Goal: Task Accomplishment & Management: Use online tool/utility

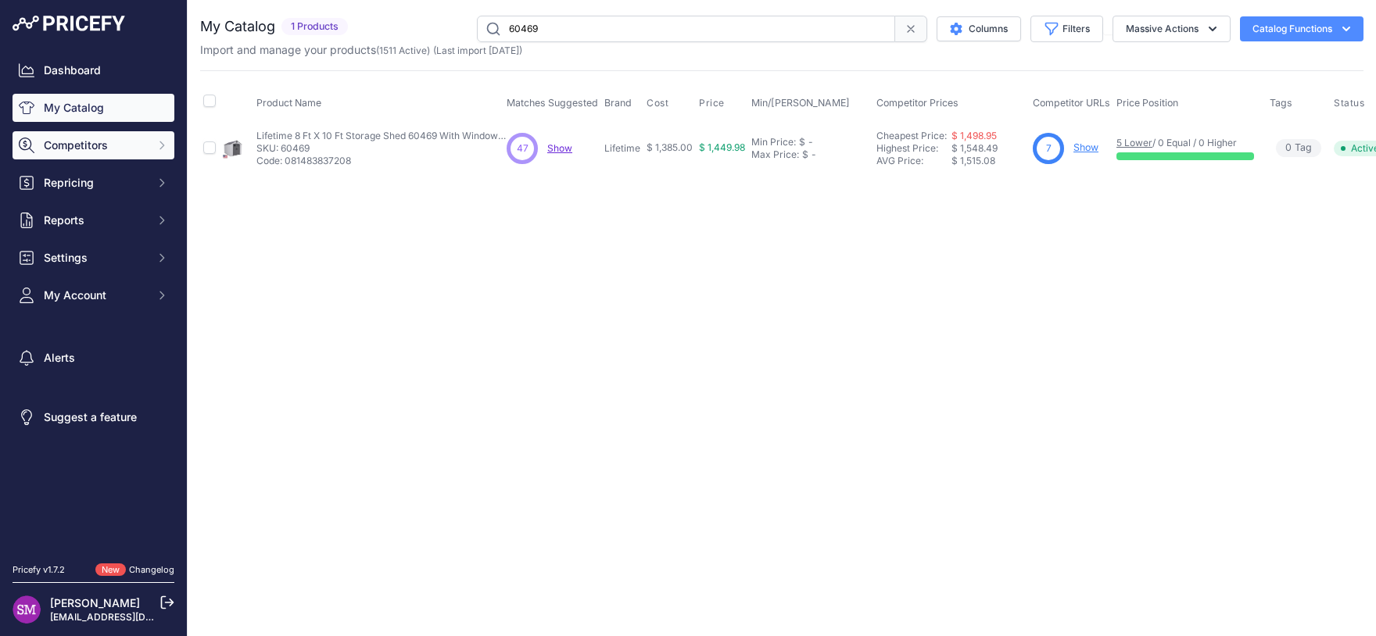
click at [95, 145] on span "Competitors" at bounding box center [95, 146] width 102 height 16
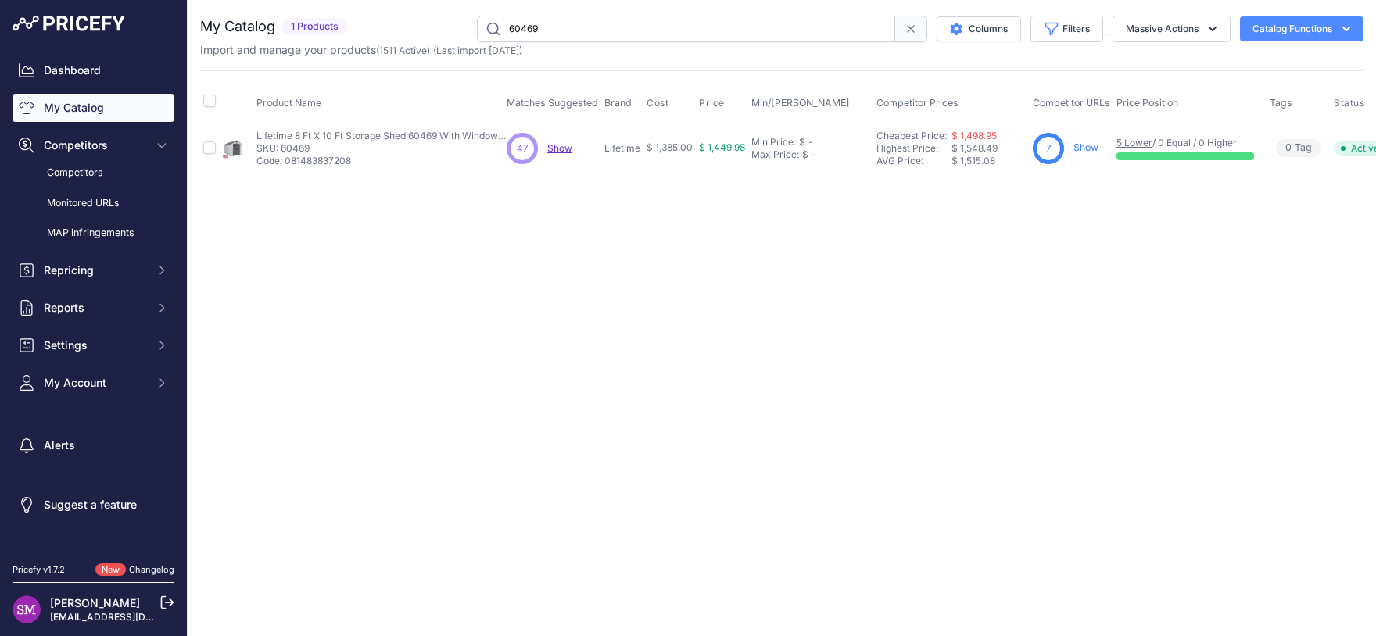
click at [94, 176] on link "Competitors" at bounding box center [94, 172] width 162 height 27
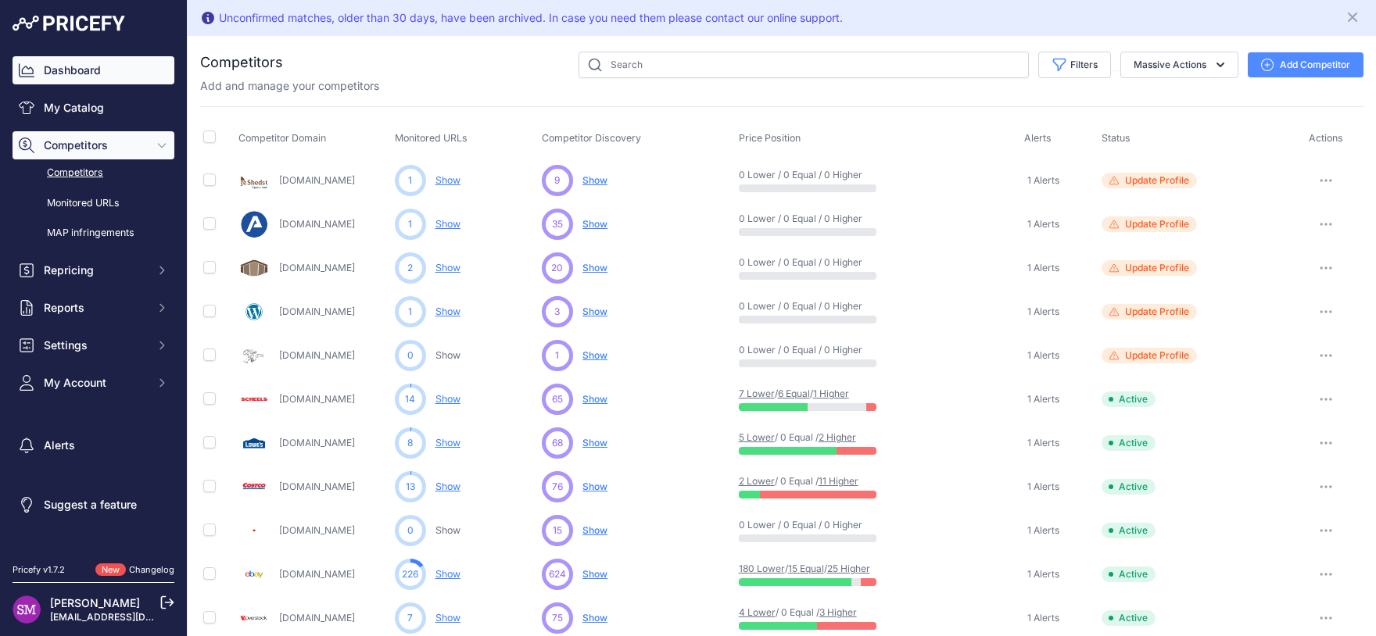
click at [94, 75] on link "Dashboard" at bounding box center [94, 70] width 162 height 28
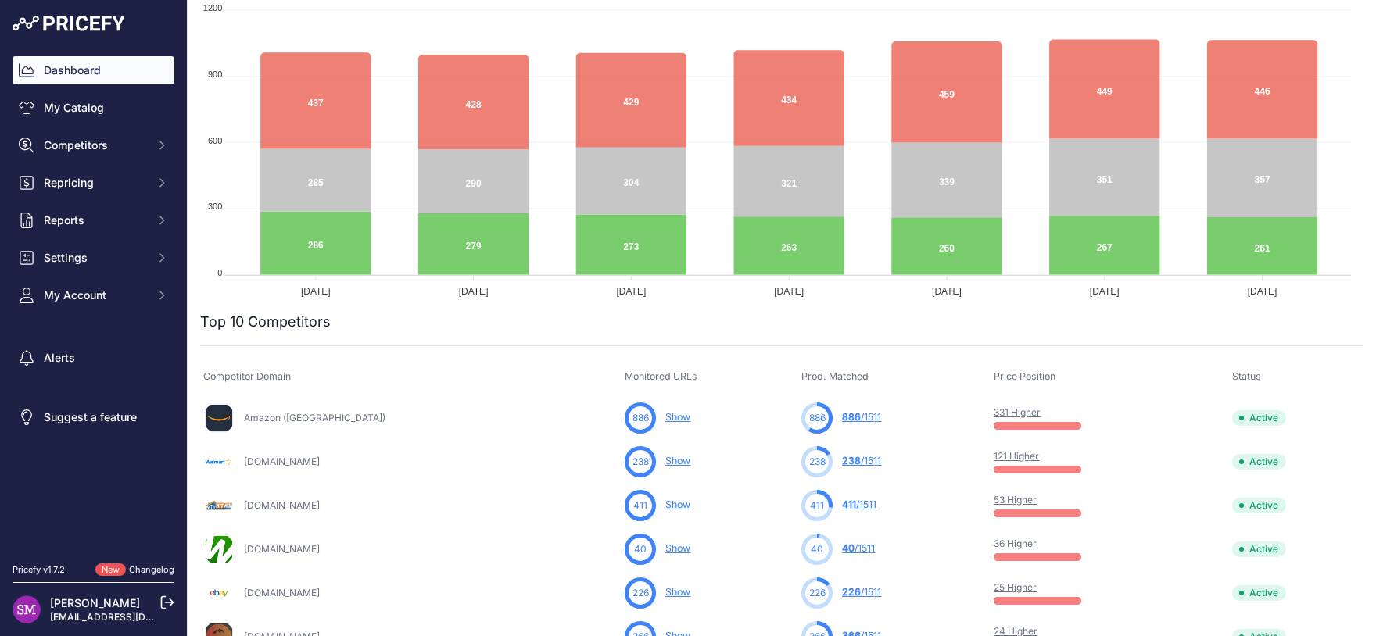
scroll to position [413, 0]
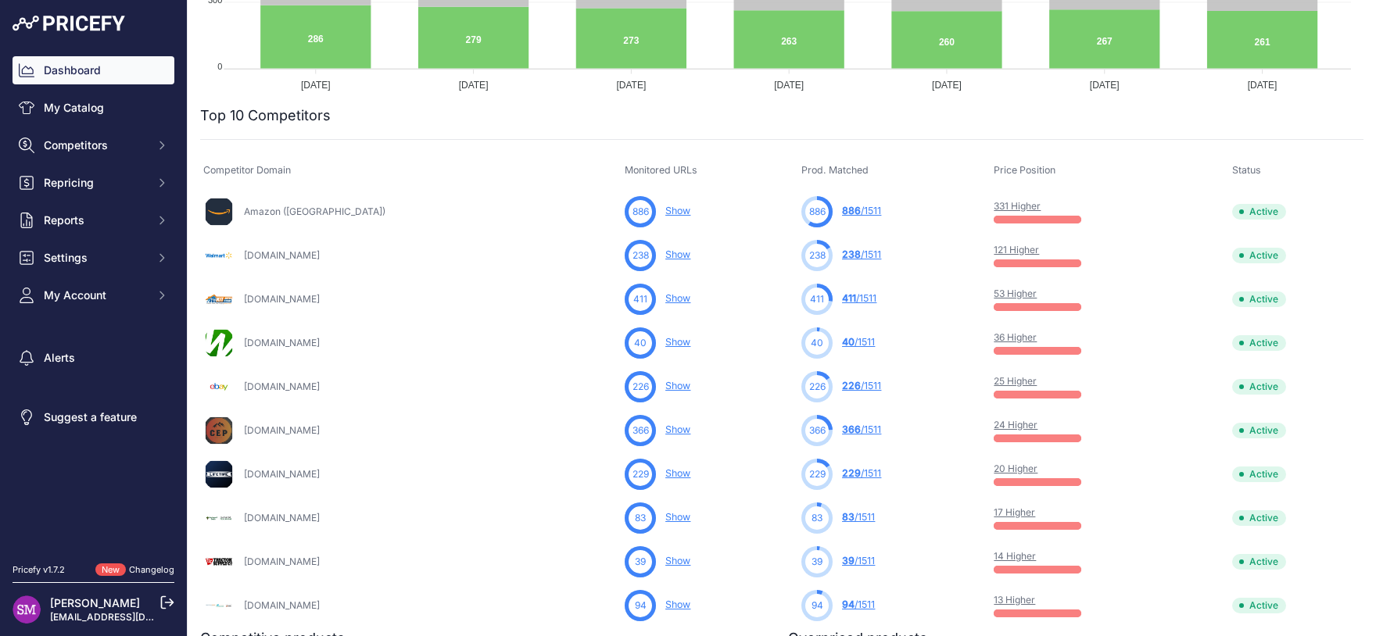
click at [1007, 468] on link "20 Higher" at bounding box center [1016, 469] width 44 height 12
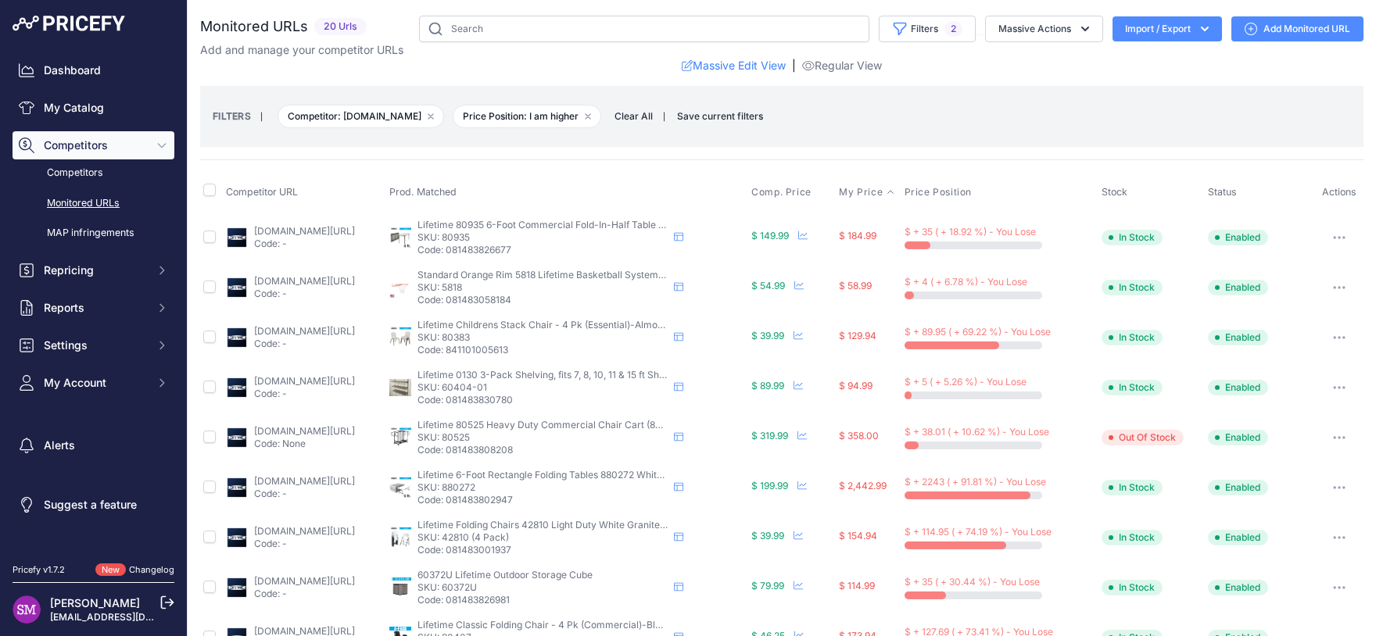
click at [880, 195] on span "My Price" at bounding box center [861, 192] width 44 height 13
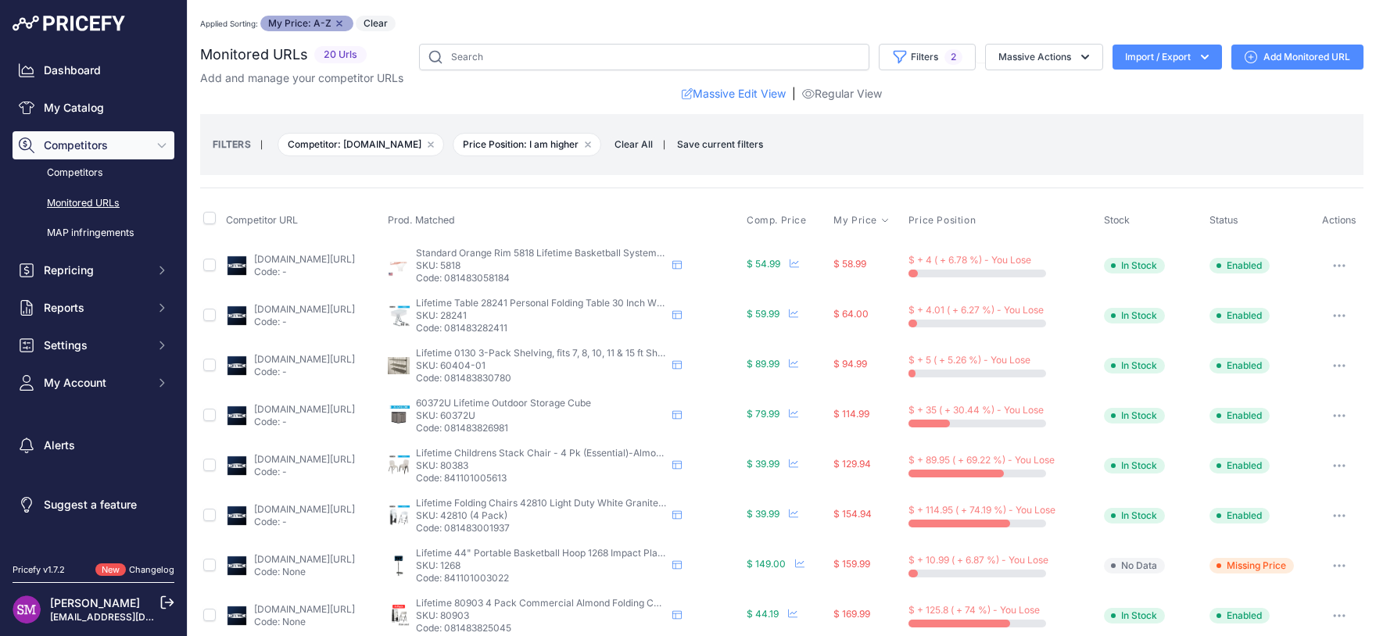
click at [877, 224] on span "My Price" at bounding box center [855, 220] width 44 height 13
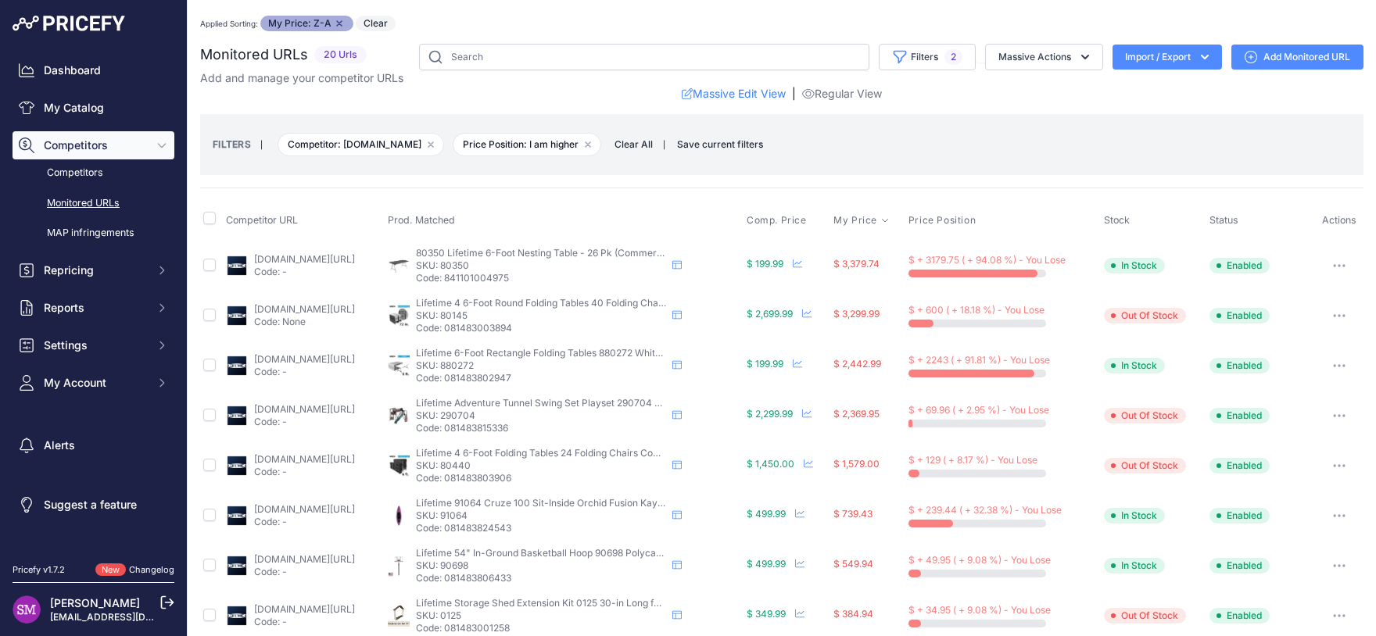
scroll to position [69, 0]
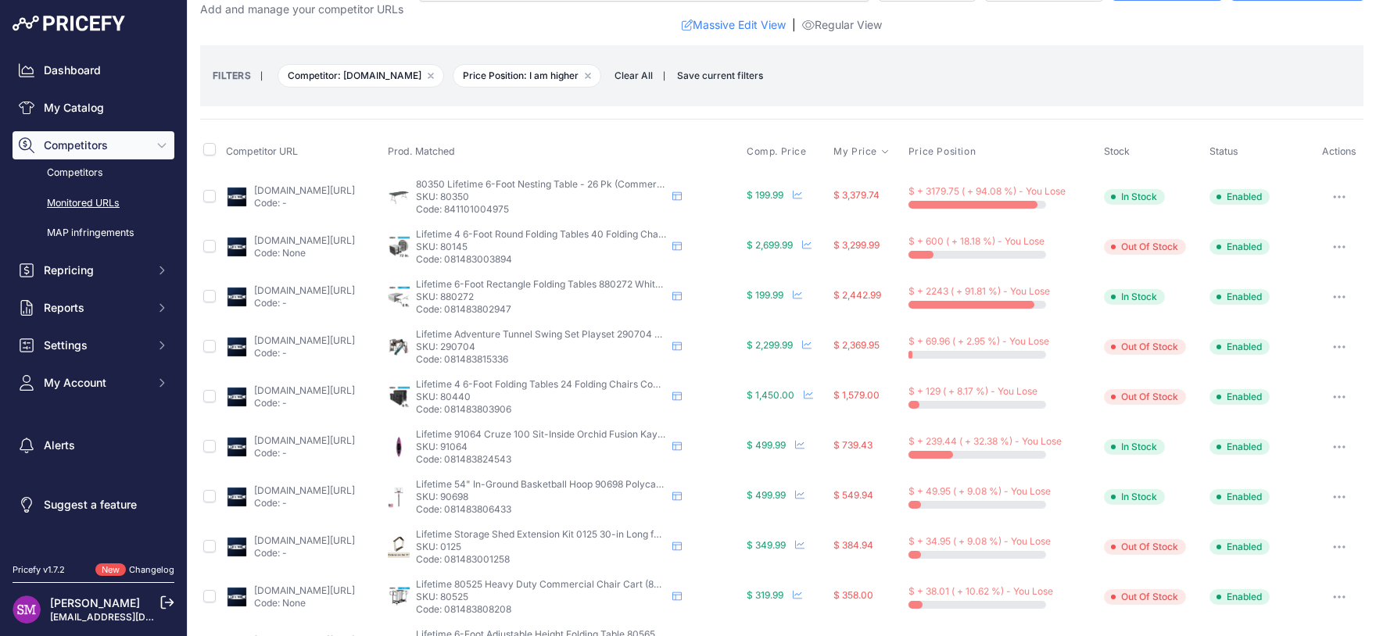
click at [346, 439] on link "lifetime.com/lifetime-91064-cruze-100-sit-inside-kayak" at bounding box center [304, 441] width 101 height 12
drag, startPoint x: 541, startPoint y: 496, endPoint x: 493, endPoint y: 496, distance: 47.7
click at [493, 496] on p "SKU: 90698" at bounding box center [541, 497] width 250 height 13
copy p "90698"
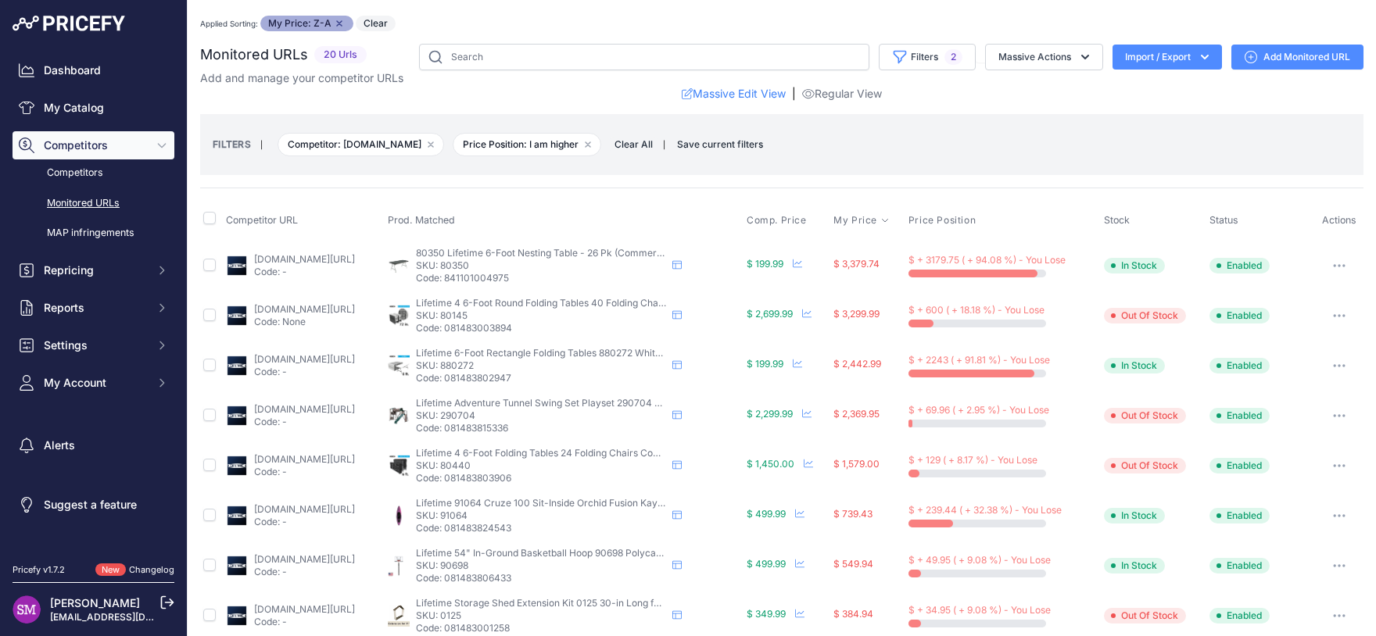
scroll to position [206, 0]
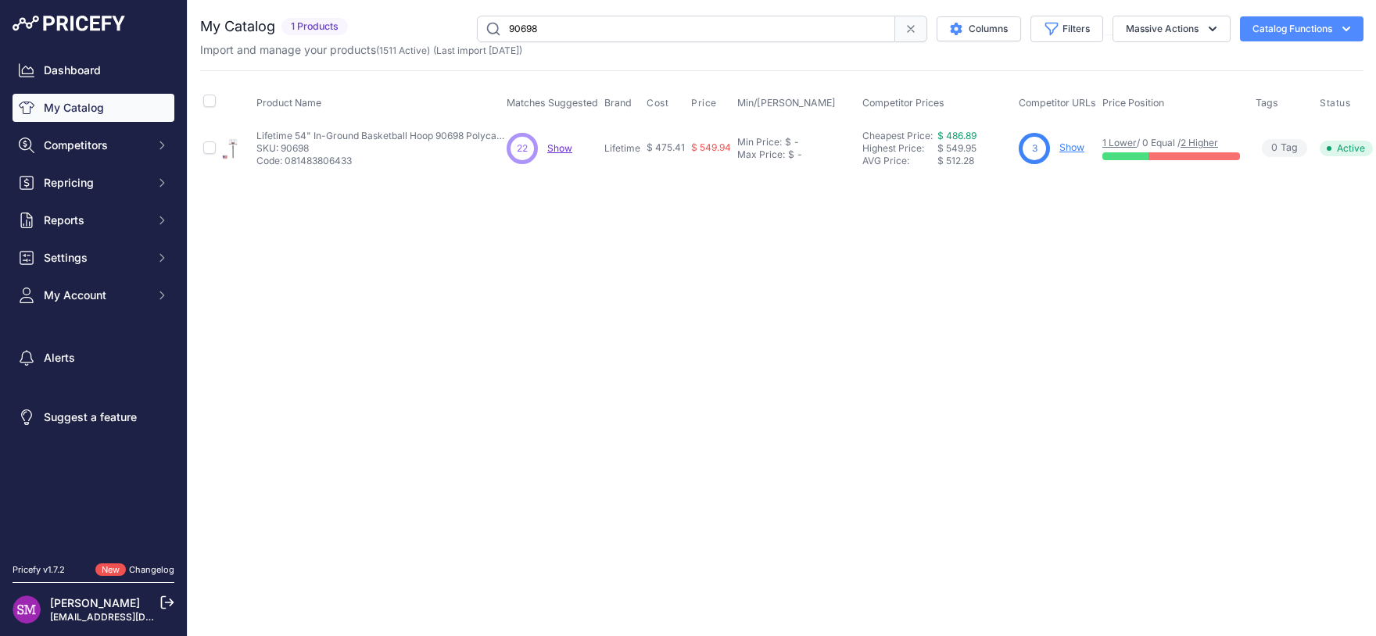
click at [565, 145] on span "Show" at bounding box center [559, 148] width 25 height 12
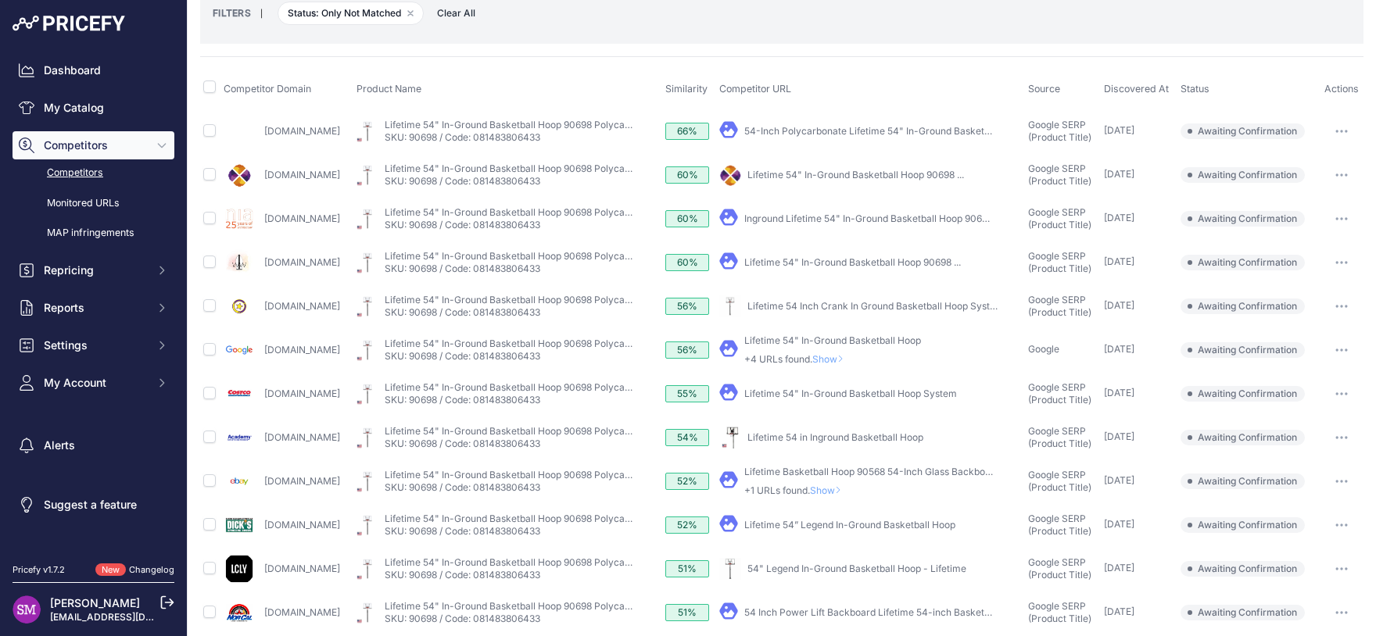
scroll to position [138, 0]
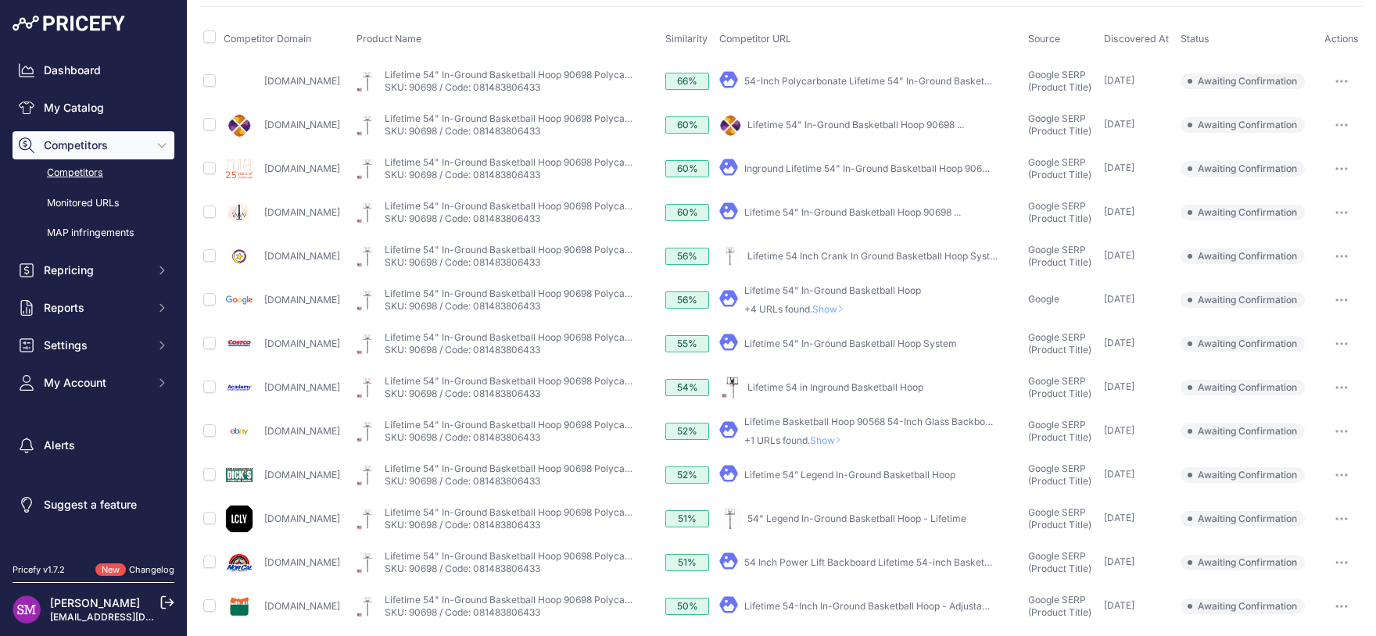
click at [862, 341] on link "Lifetime 54" In-Ground Basketball Hoop System" at bounding box center [850, 344] width 213 height 12
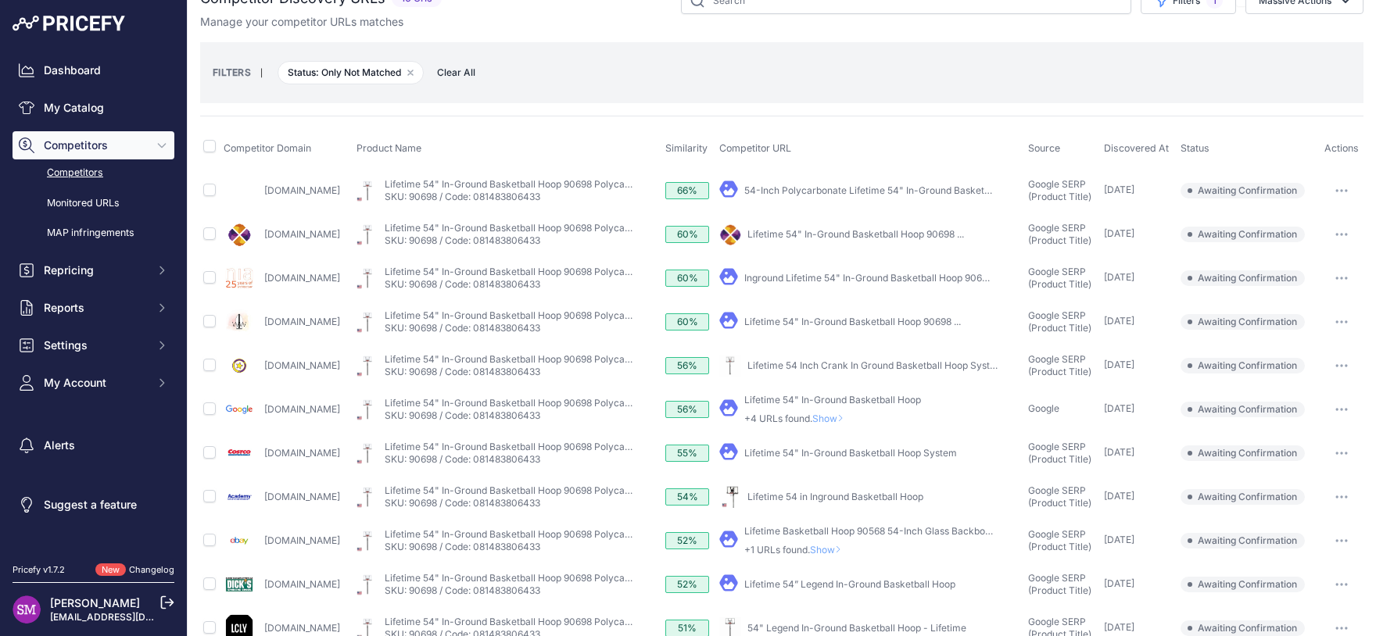
scroll to position [0, 0]
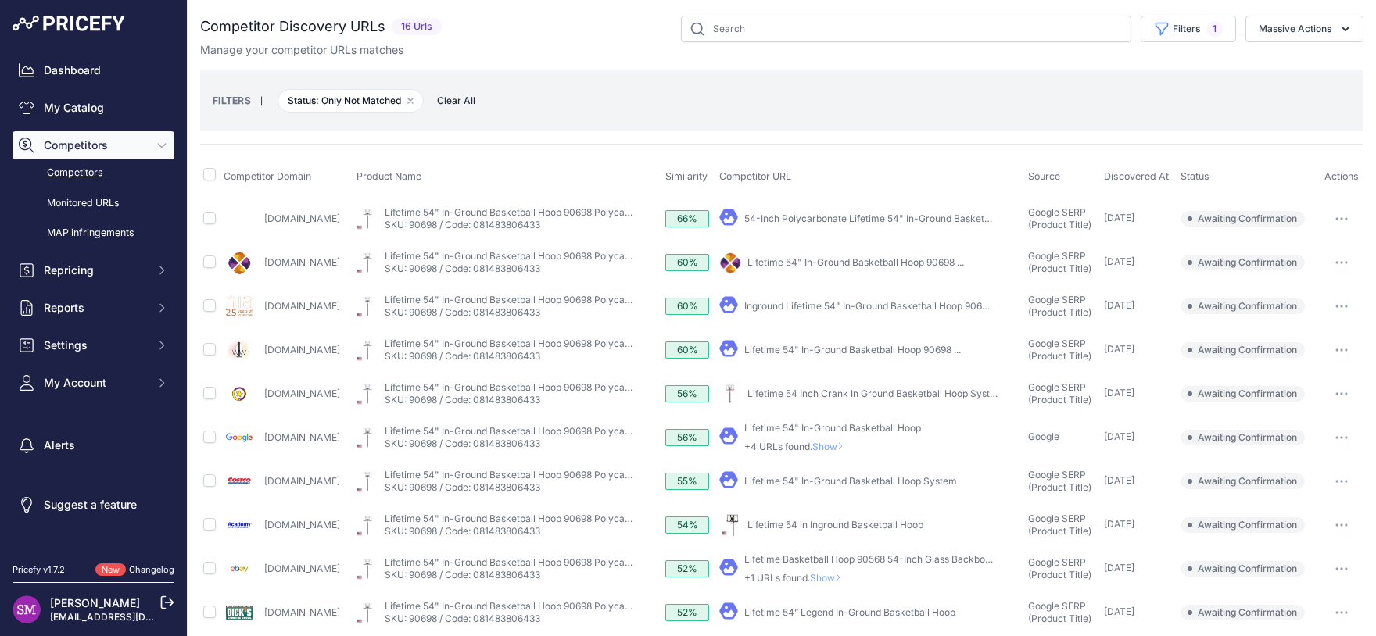
click at [1203, 176] on span "Status" at bounding box center [1195, 176] width 29 height 12
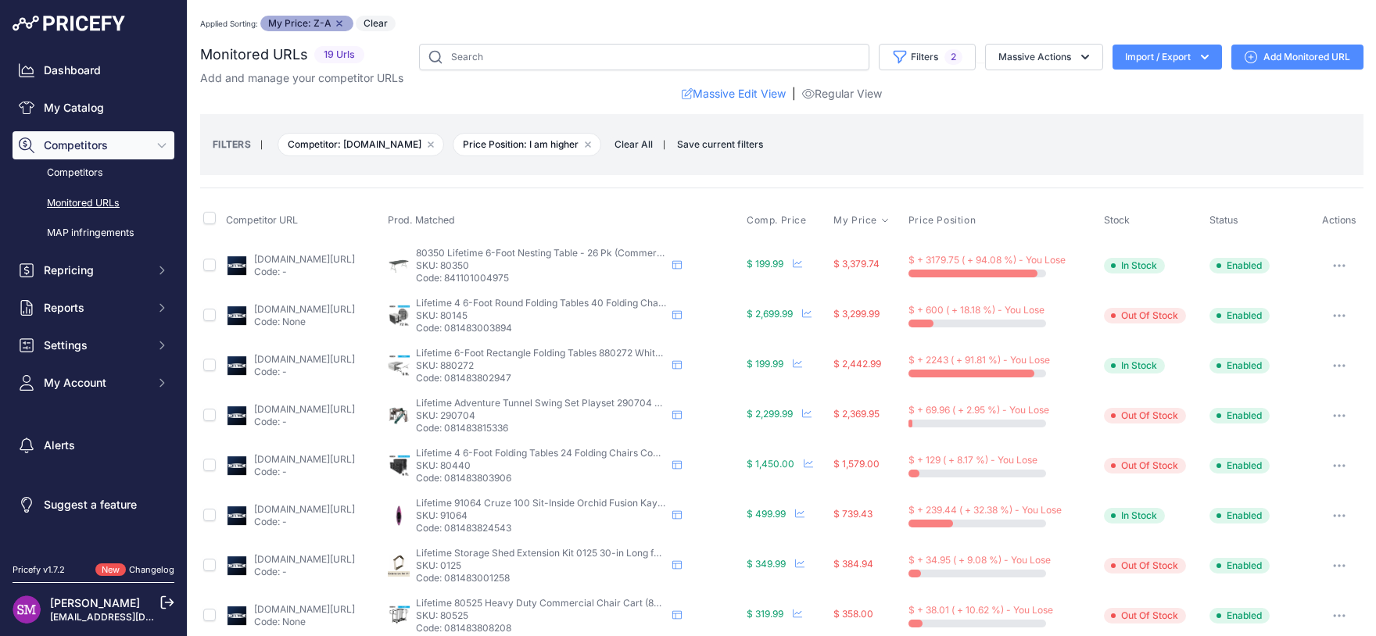
scroll to position [206, 0]
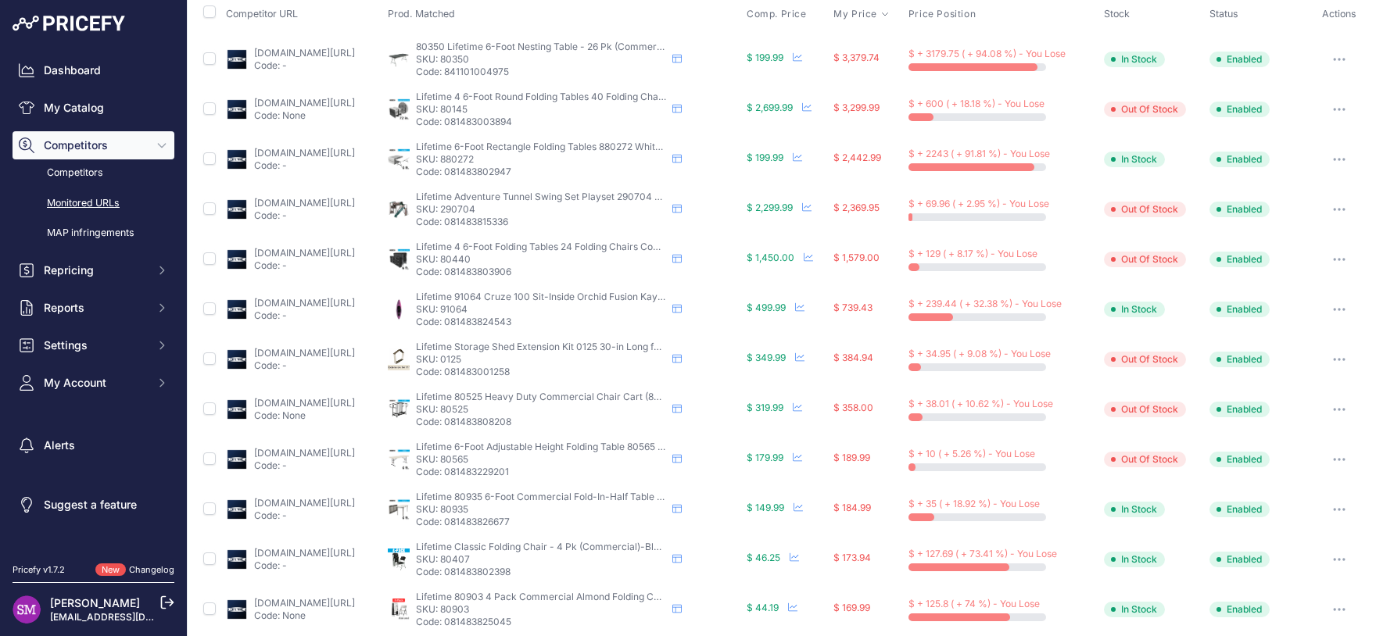
click at [640, 13] on th "Prod. Matched" at bounding box center [564, 14] width 359 height 39
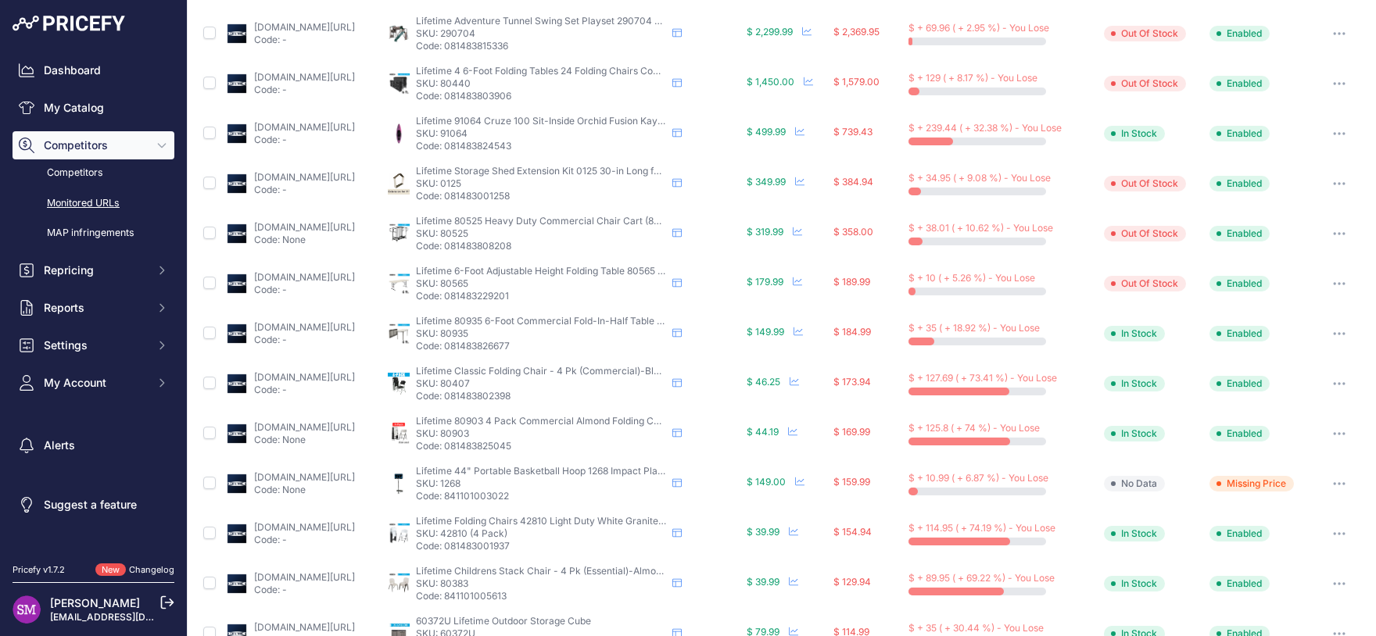
scroll to position [568, 0]
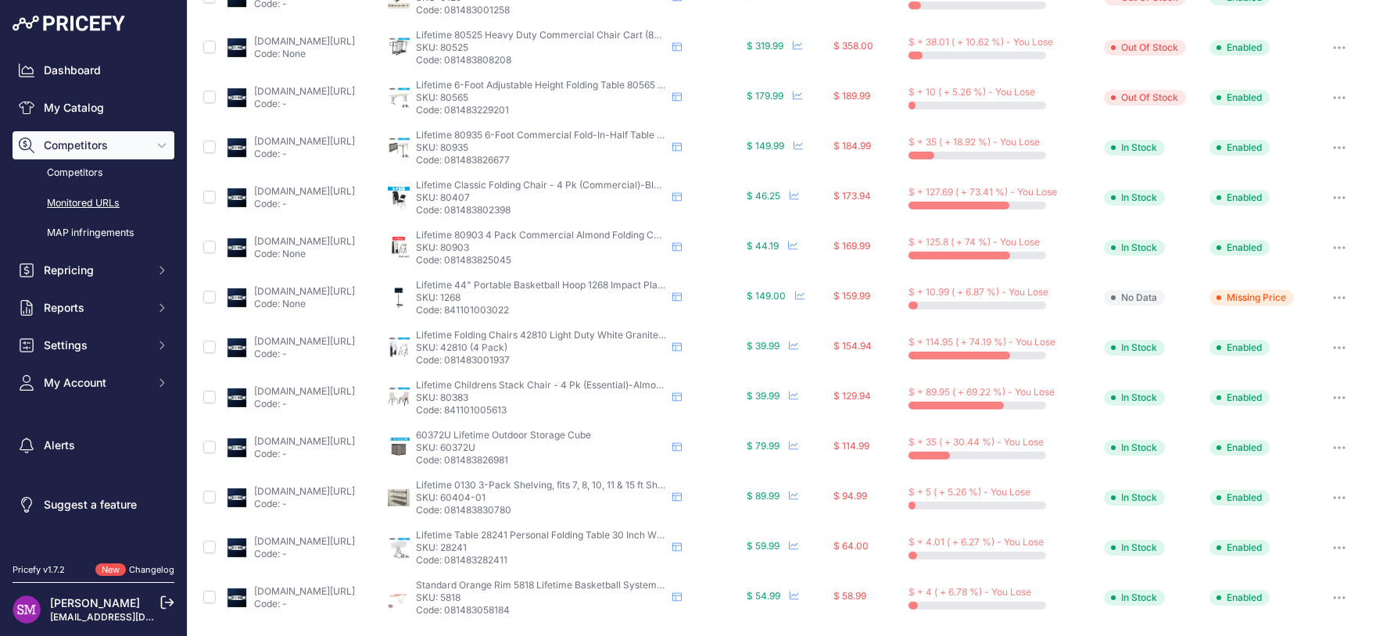
drag, startPoint x: 526, startPoint y: 296, endPoint x: 495, endPoint y: 297, distance: 31.3
click at [495, 297] on p "SKU: 1268" at bounding box center [541, 298] width 250 height 13
copy p "1268"
click at [513, 446] on p "SKU: 60372U" at bounding box center [541, 448] width 250 height 13
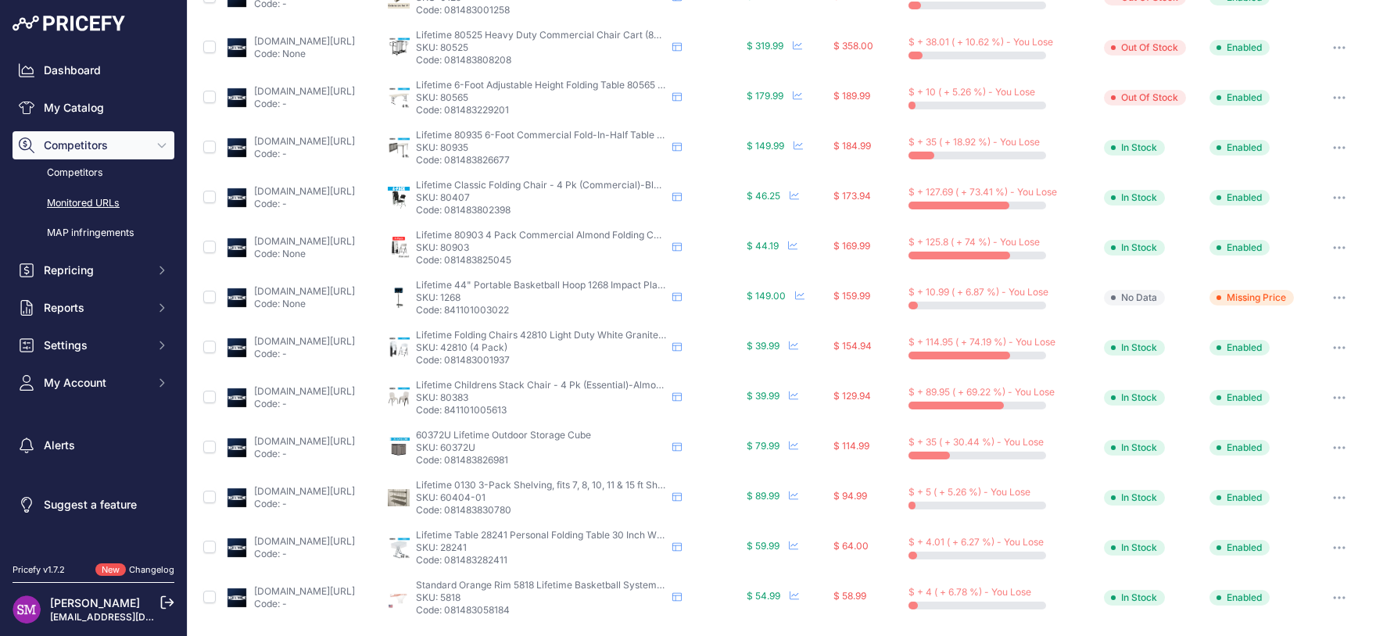
copy p "60372U"
drag, startPoint x: 551, startPoint y: 494, endPoint x: 496, endPoint y: 493, distance: 54.8
click at [496, 493] on p "SKU: 60404-01" at bounding box center [541, 498] width 250 height 13
copy p "60404-01"
click at [517, 546] on p "SKU: 28241" at bounding box center [541, 548] width 250 height 13
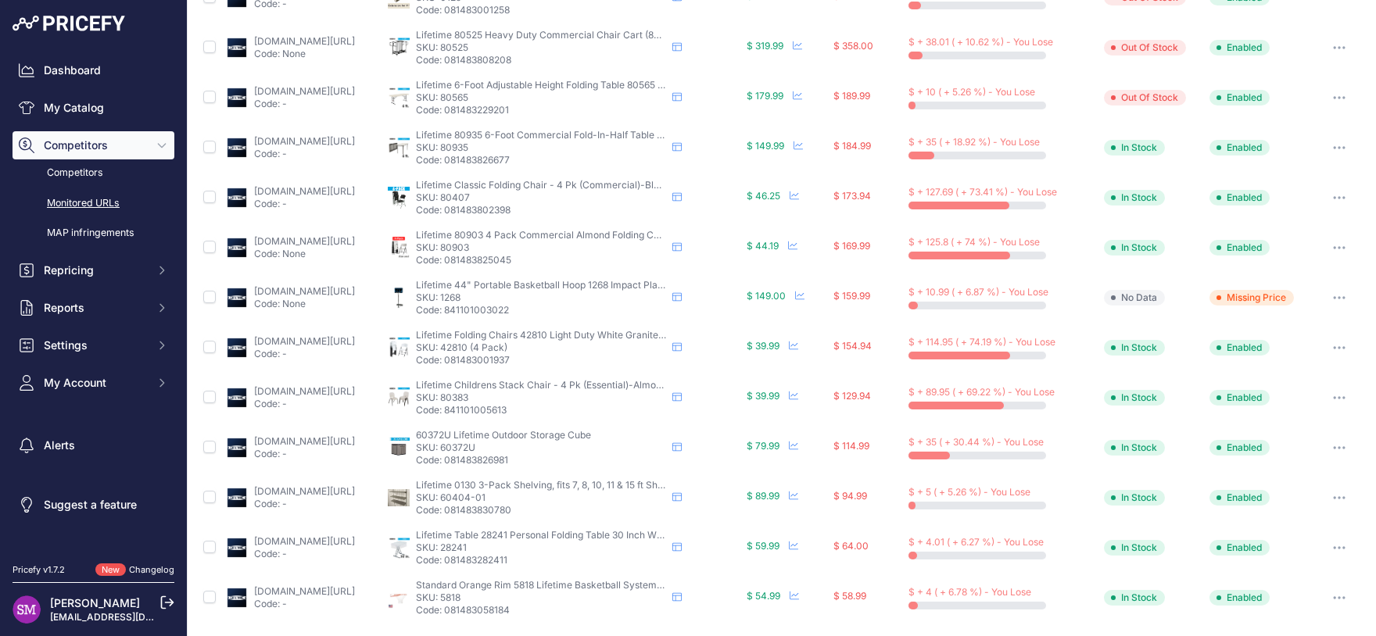
click at [517, 546] on p "SKU: 28241" at bounding box center [541, 548] width 250 height 13
copy p "28241"
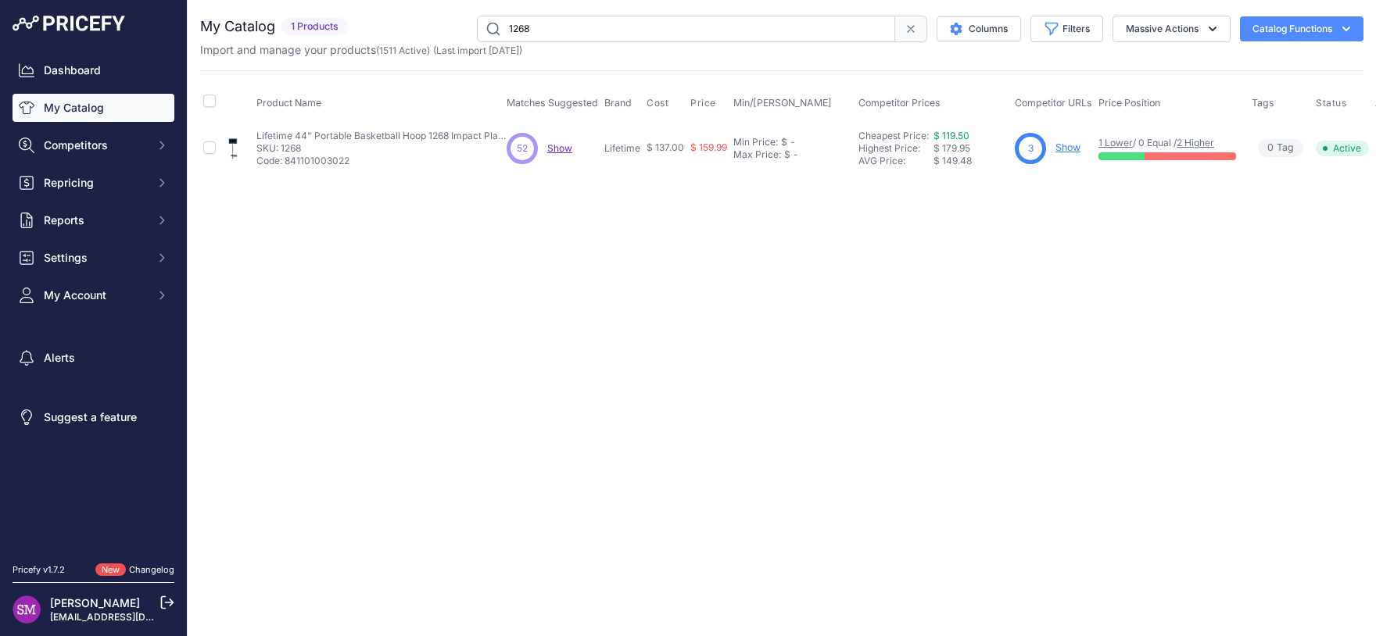
click at [550, 151] on span "Show" at bounding box center [559, 148] width 25 height 12
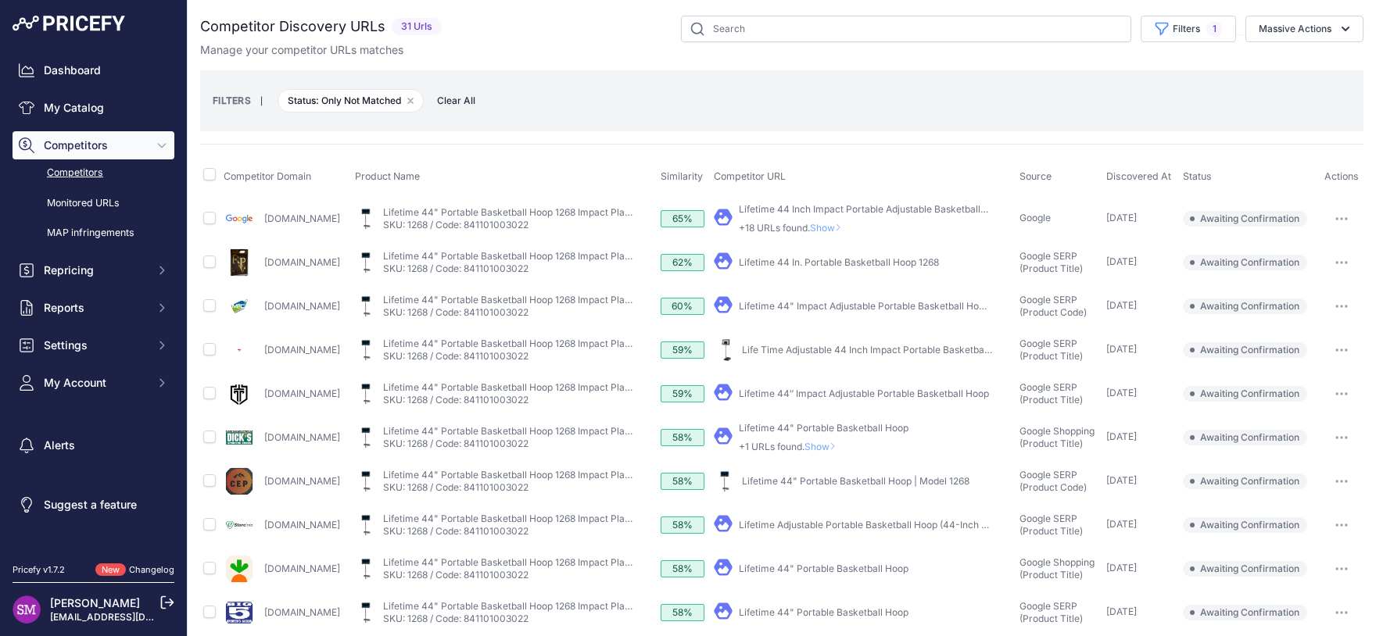
click at [1346, 481] on icon "button" at bounding box center [1347, 482] width 2 height 2
click at [1274, 511] on button "Confirm match" at bounding box center [1296, 514] width 128 height 25
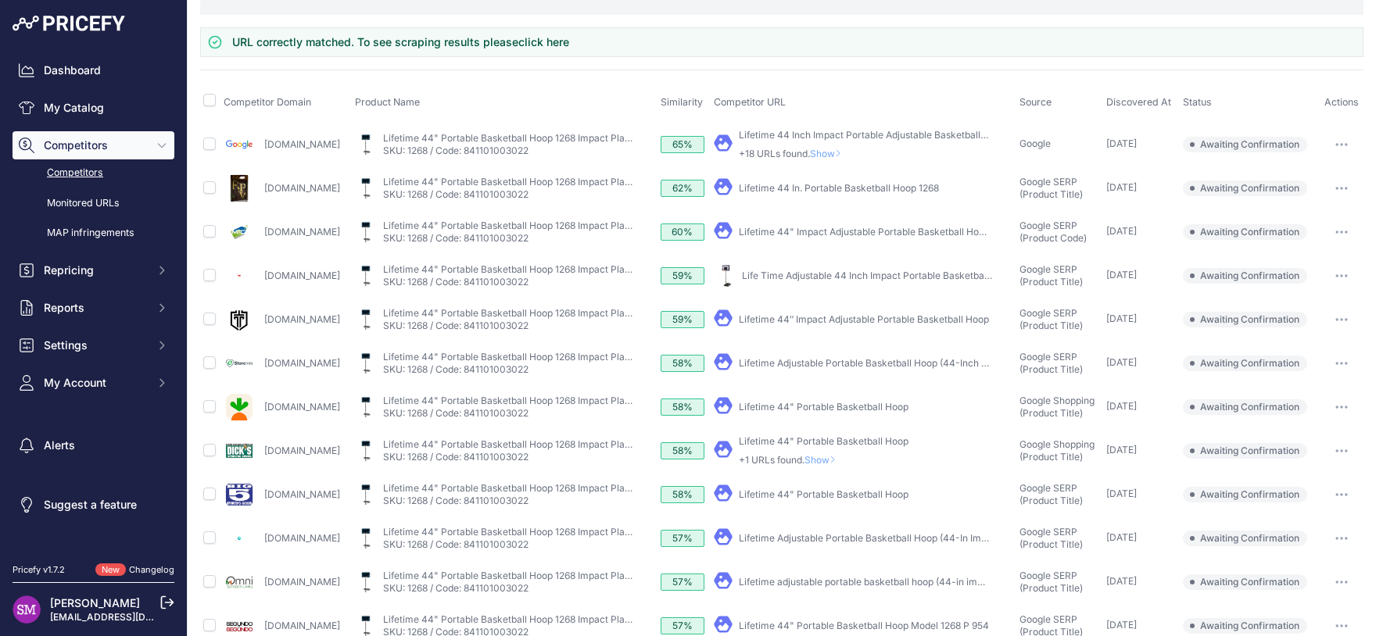
scroll to position [138, 0]
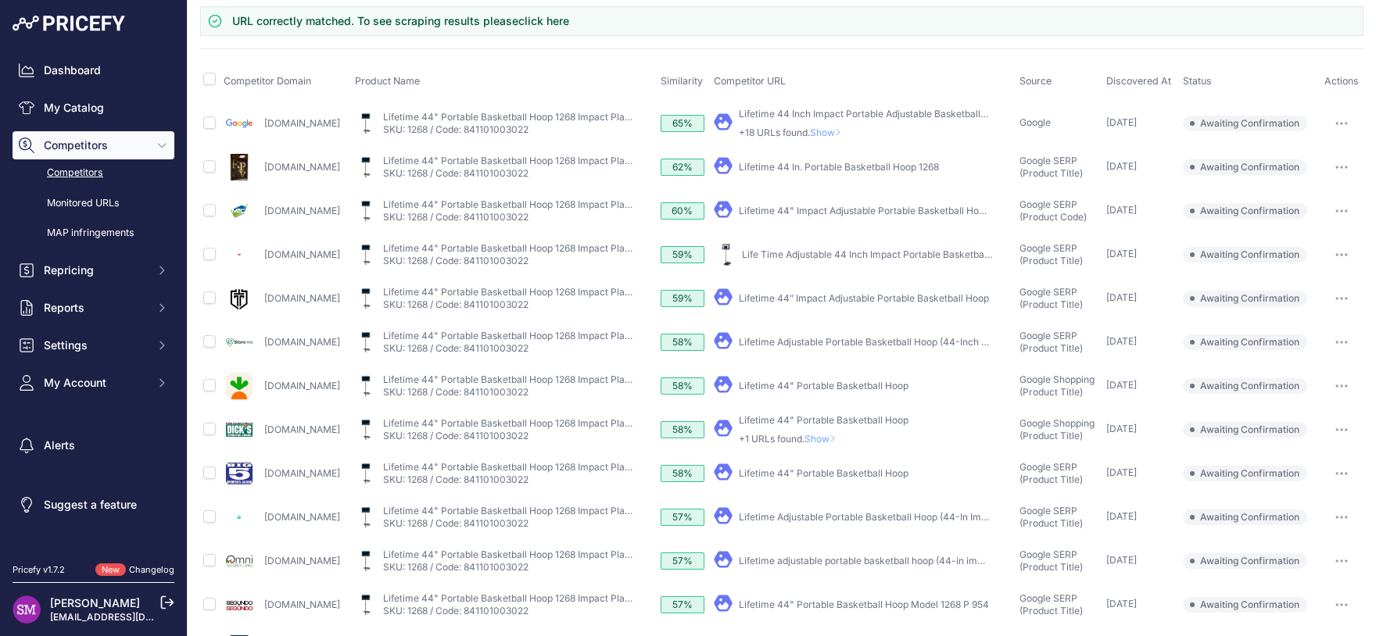
click at [839, 436] on span "Show" at bounding box center [824, 439] width 38 height 12
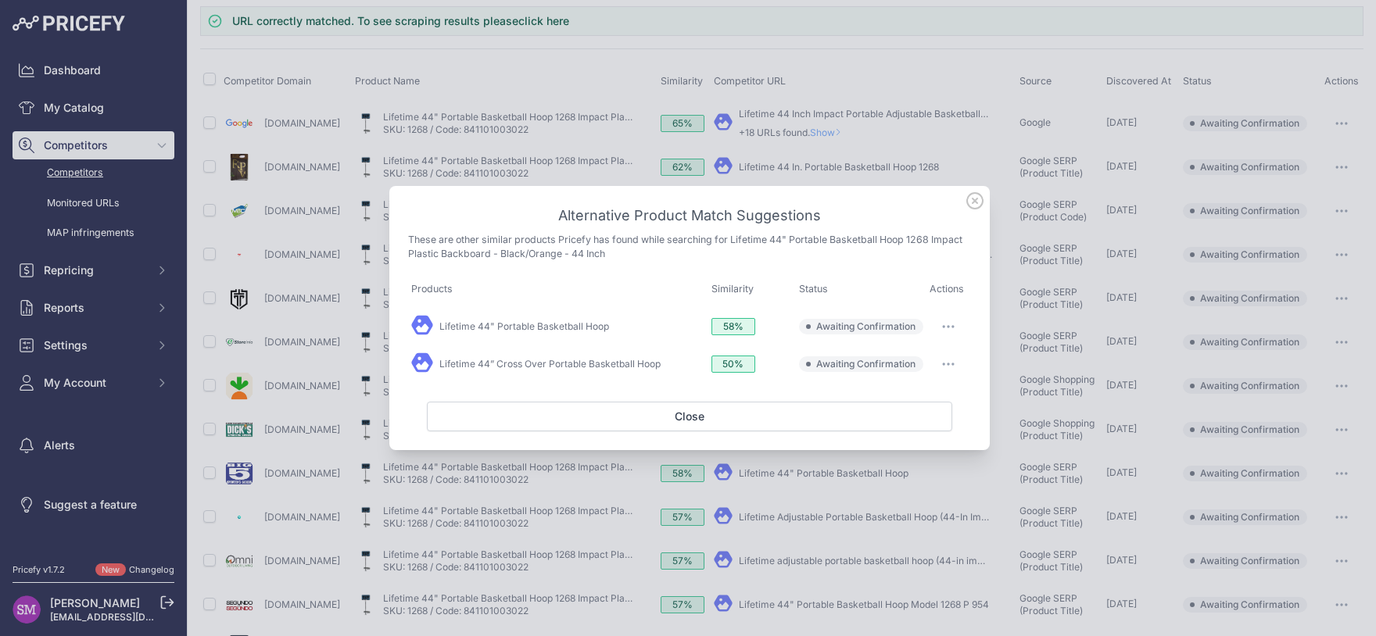
click at [572, 336] on div "Lifetime 44" Portable Basketball Hoop" at bounding box center [558, 326] width 294 height 25
click at [571, 331] on link "Lifetime 44" Portable Basketball Hoop" at bounding box center [524, 327] width 170 height 12
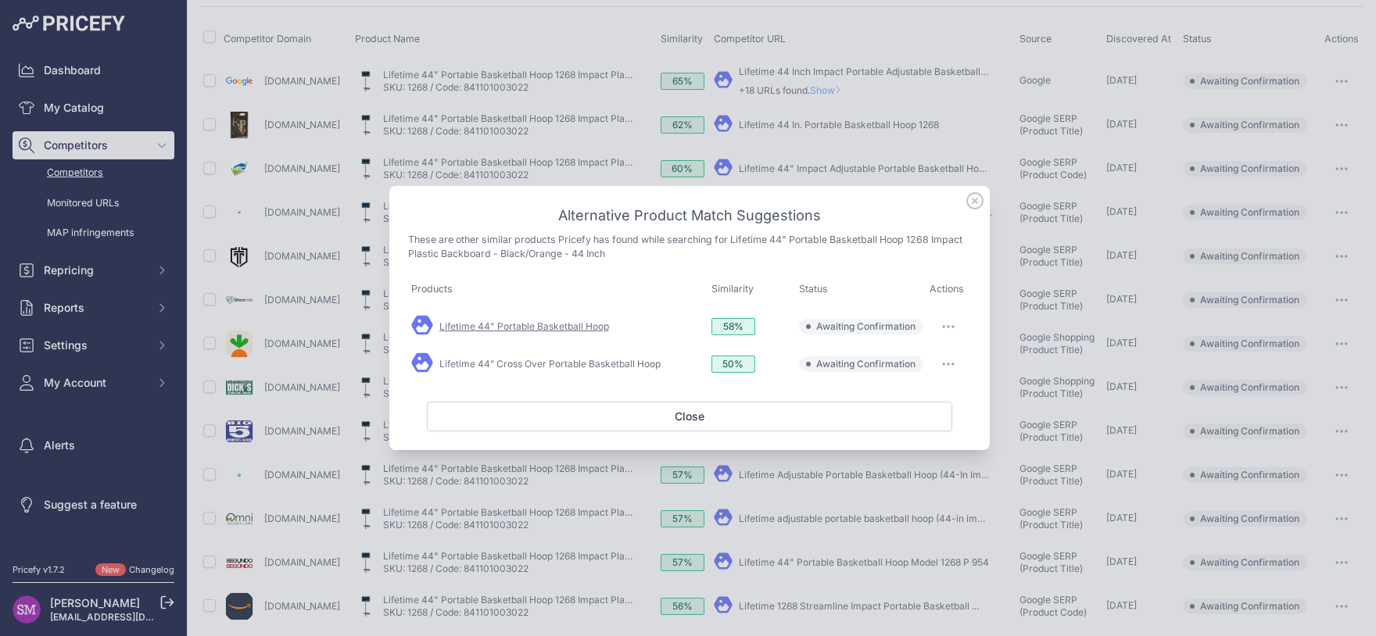
scroll to position [95, 0]
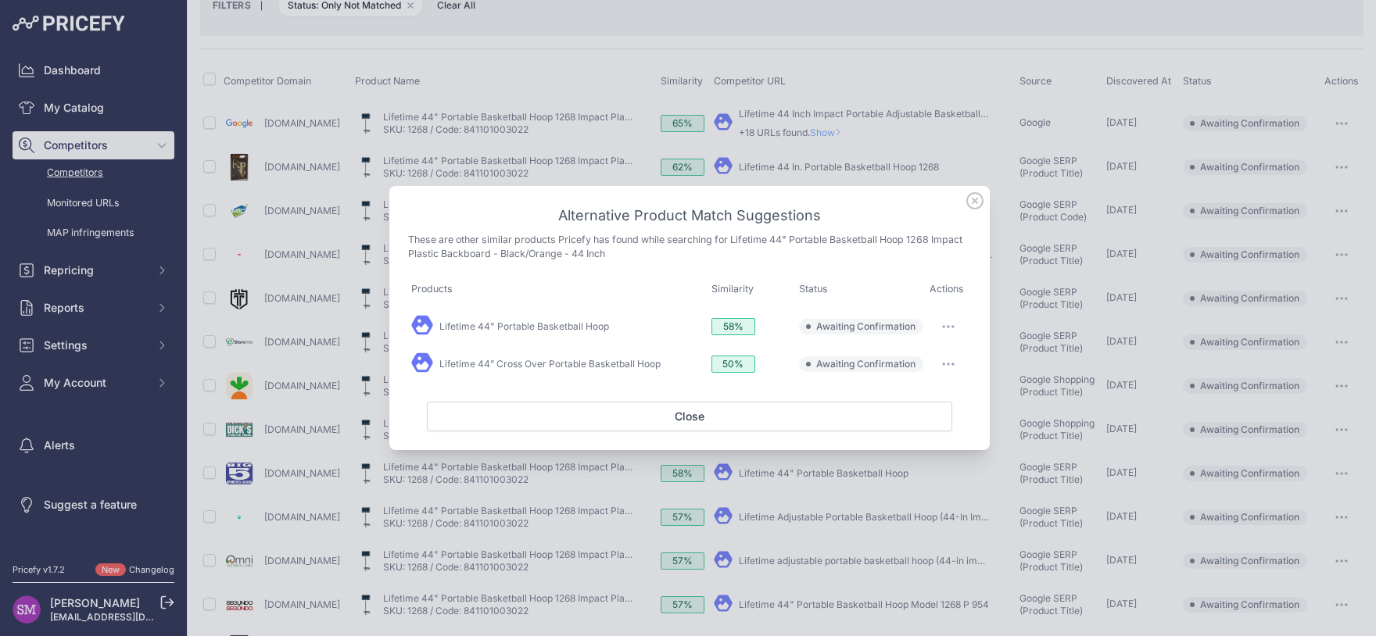
click at [967, 203] on icon at bounding box center [975, 201] width 16 height 16
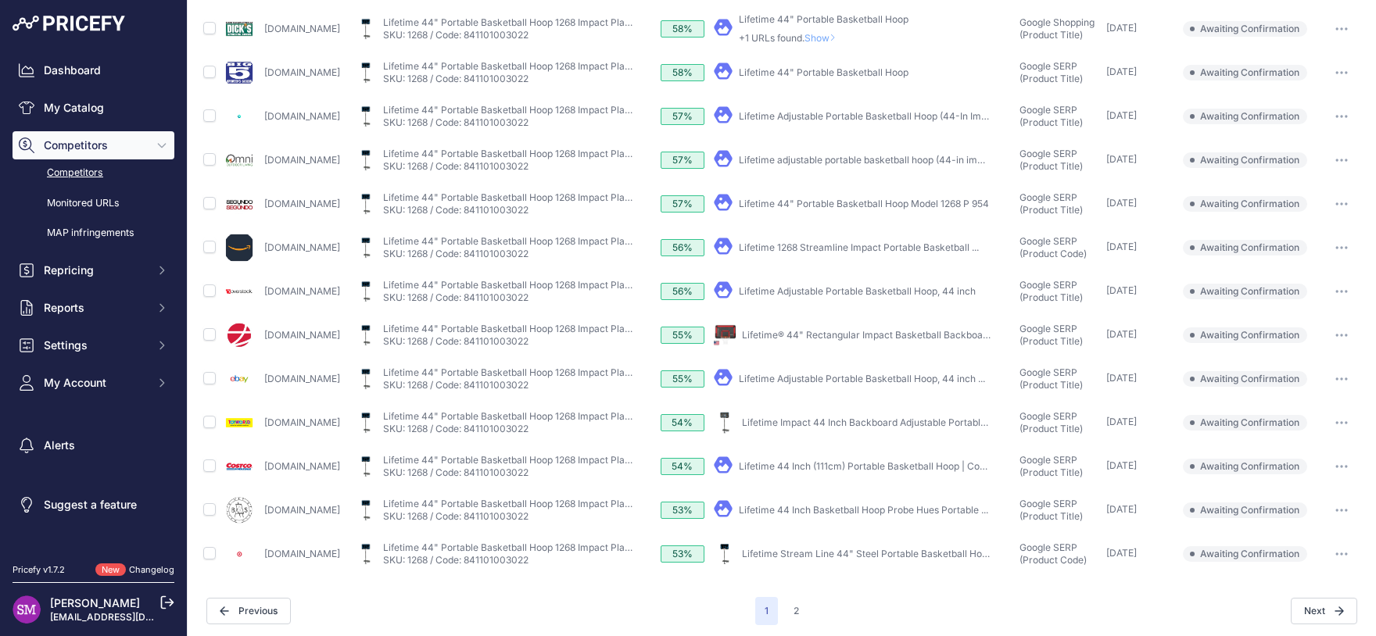
scroll to position [499, 0]
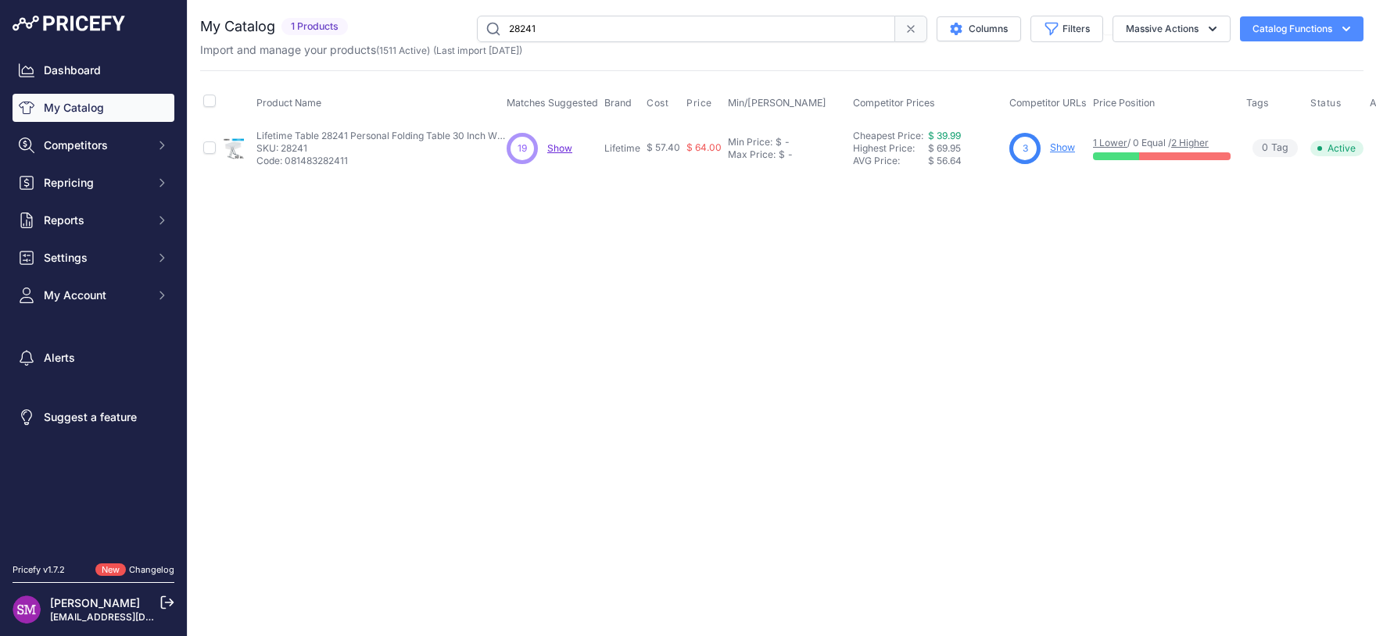
click at [562, 149] on span "Show" at bounding box center [559, 148] width 25 height 12
click at [919, 68] on div "My Catalog 1 Products" at bounding box center [781, 95] width 1163 height 158
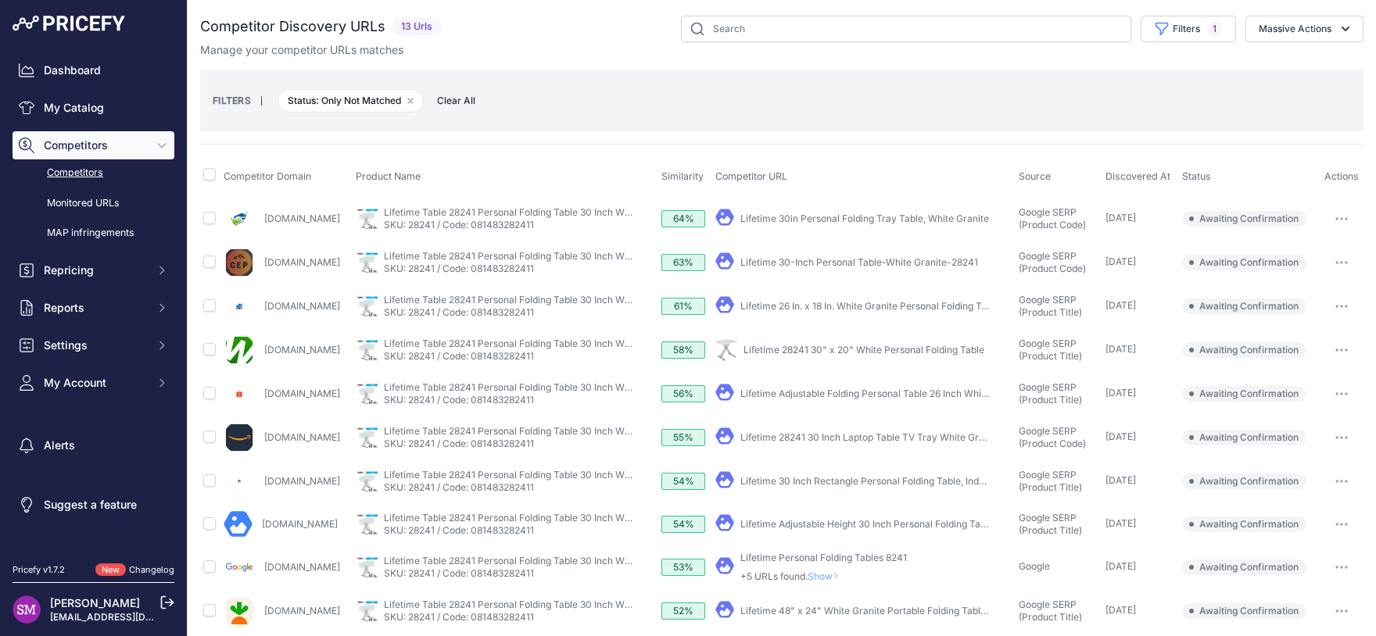
click at [1341, 262] on icon "button" at bounding box center [1342, 263] width 2 height 2
click at [1296, 289] on button "Confirm match" at bounding box center [1296, 295] width 128 height 25
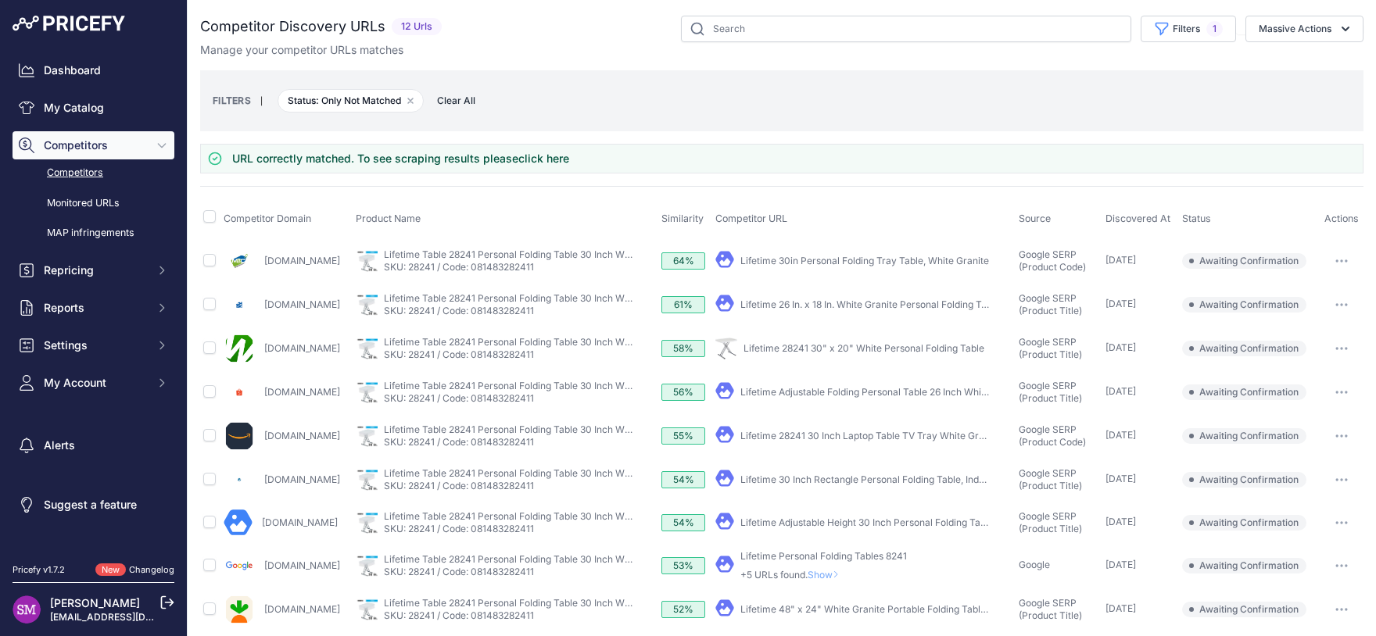
click at [1337, 339] on button "button" at bounding box center [1341, 349] width 31 height 22
click at [1296, 375] on button "Confirm match" at bounding box center [1296, 381] width 128 height 25
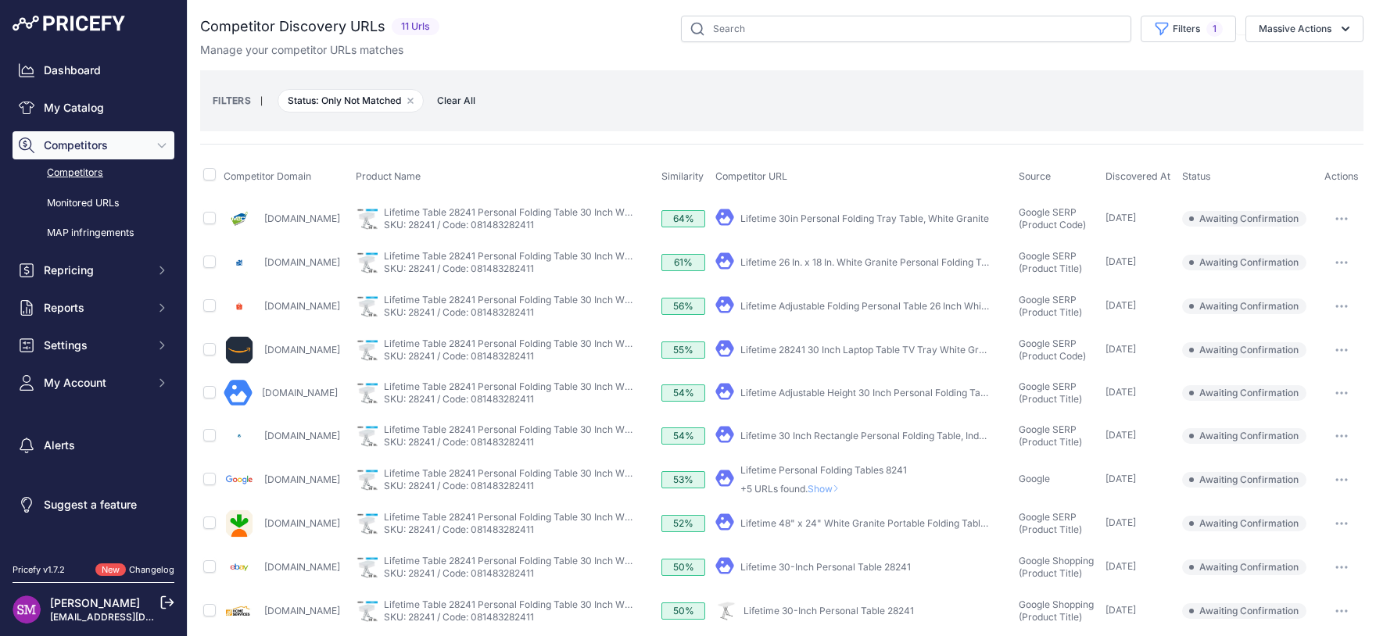
click at [1326, 563] on button "button" at bounding box center [1341, 568] width 31 height 22
click at [1293, 594] on button "Confirm match" at bounding box center [1296, 600] width 128 height 25
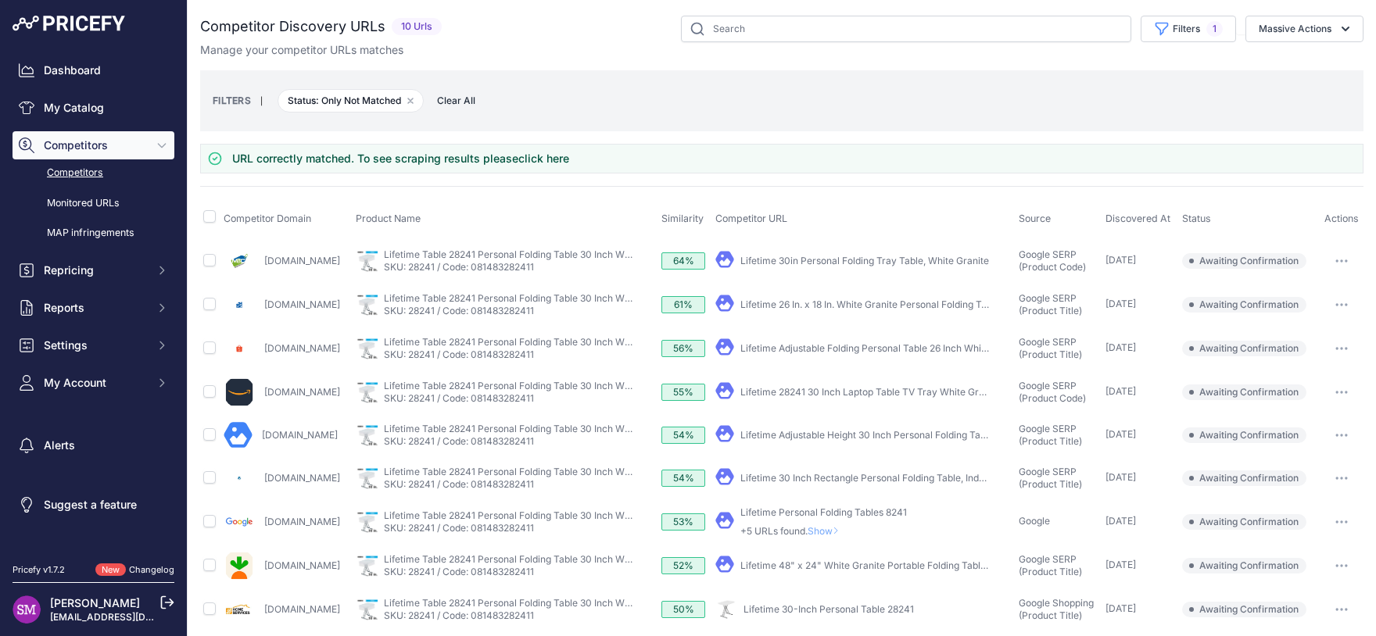
scroll to position [52, 0]
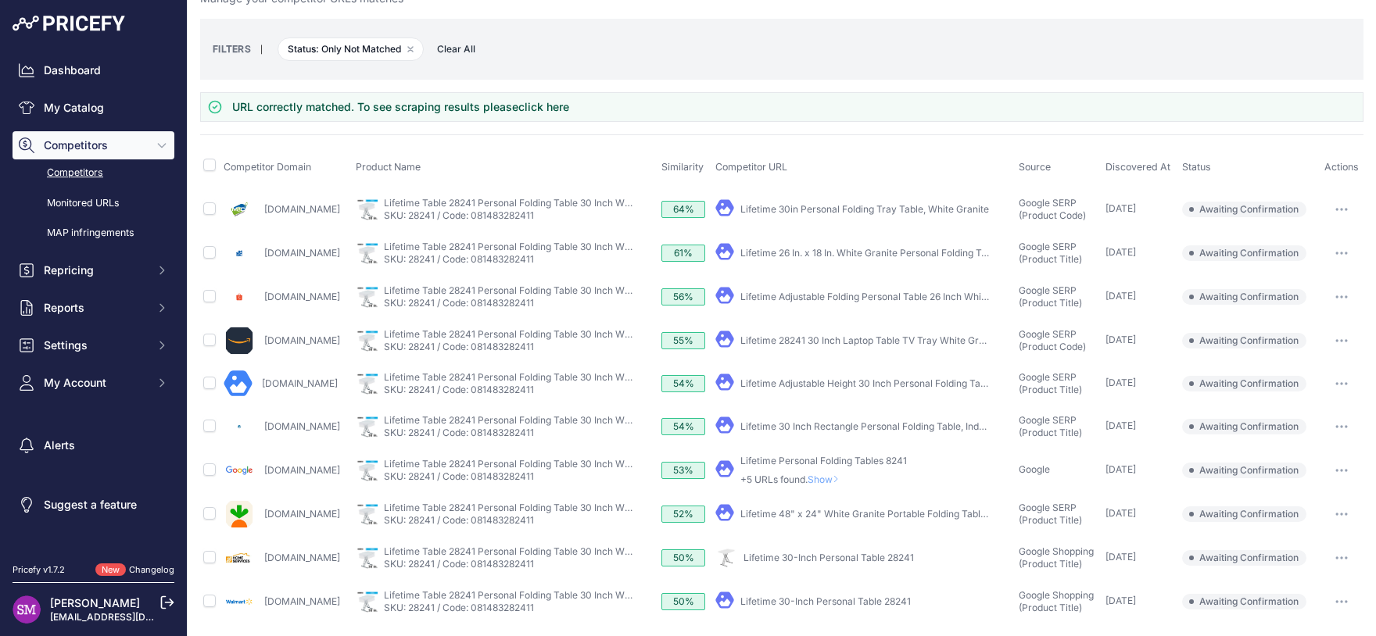
click at [1335, 600] on icon "button" at bounding box center [1341, 601] width 13 height 3
click at [1278, 624] on button "Confirm match" at bounding box center [1296, 634] width 128 height 25
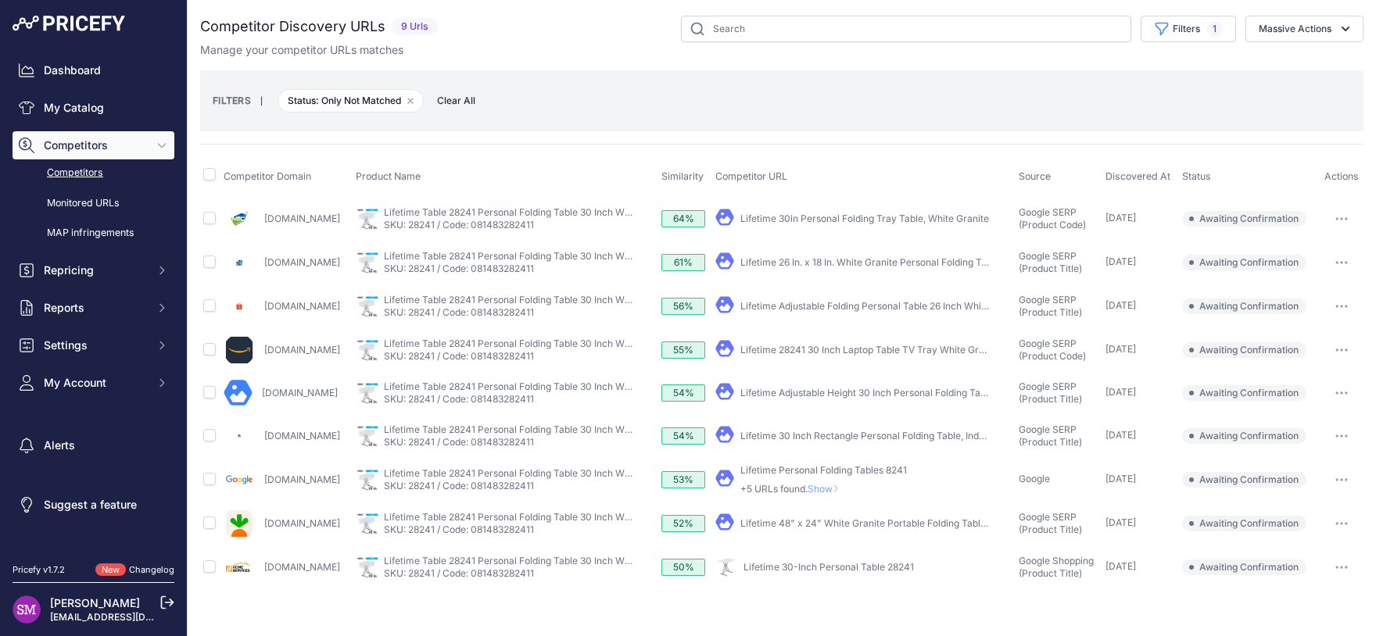
scroll to position [0, 0]
click at [1335, 569] on button "button" at bounding box center [1341, 568] width 31 height 22
click at [1297, 590] on button "Confirm match" at bounding box center [1296, 600] width 128 height 25
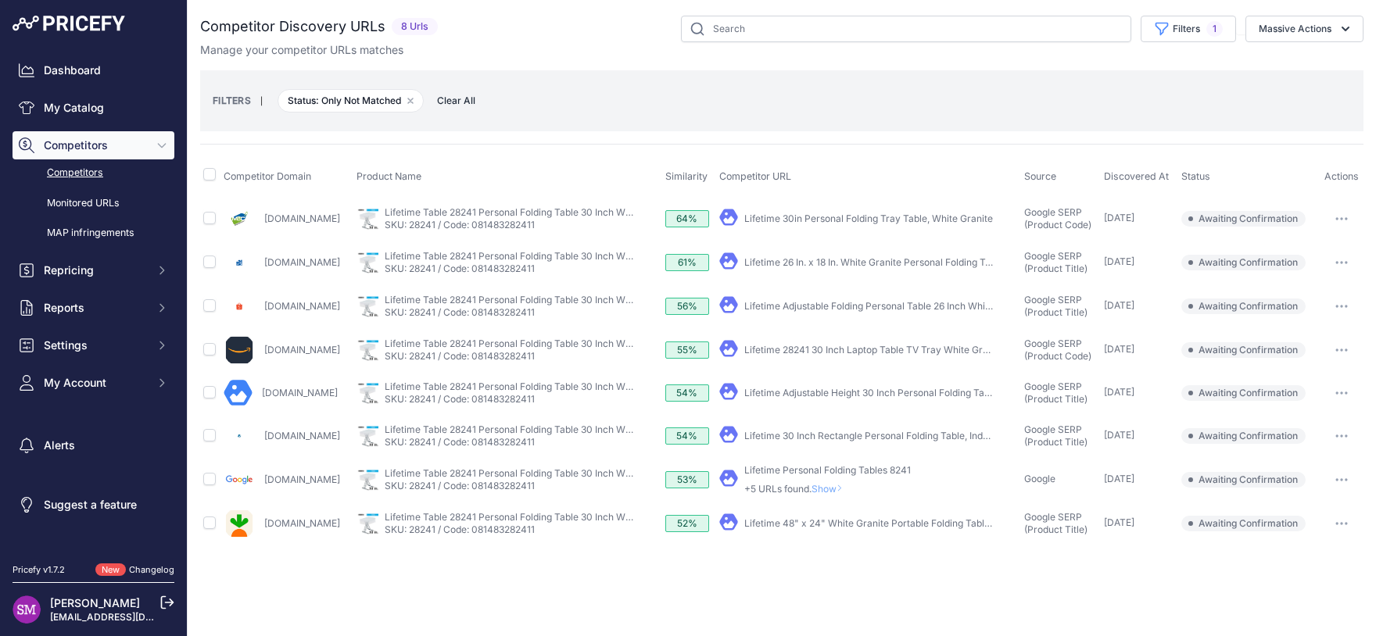
click at [1126, 77] on div "FILTERS | Status: Only Not Matched Remove filter option Clear All" at bounding box center [781, 100] width 1163 height 61
